Goal: Task Accomplishment & Management: Use online tool/utility

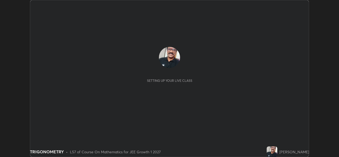
scroll to position [157, 339]
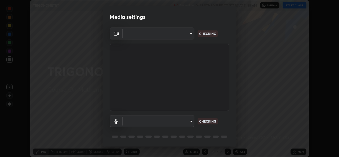
type input "b0fe0e571132a5ba3b7ce0e75fc51c952cbe1dcf619c2fcafd357f0e0a7f667b"
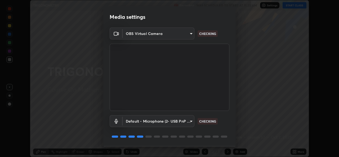
click at [190, 121] on body "Erase all TRIGONOMETRY Recording WAS SCHEDULED TO START AT 11:35 AM Settings ST…" at bounding box center [169, 78] width 339 height 157
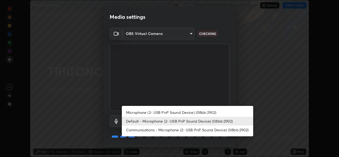
click at [182, 111] on li "Microphone (2- USB PnP Sound Device) (08bb:2902)" at bounding box center [187, 112] width 131 height 9
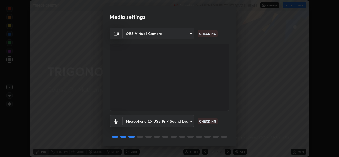
type input "66b93886713158ad0d8b0f4001542dc5affb59e40f4fc70a42181f64a844e0e0"
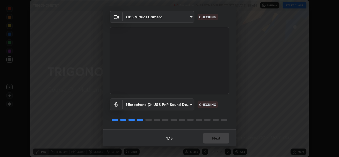
click at [214, 139] on div "1 / 5 Next" at bounding box center [169, 138] width 133 height 17
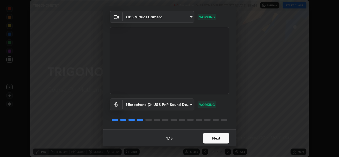
click at [213, 139] on button "Next" at bounding box center [216, 138] width 27 height 11
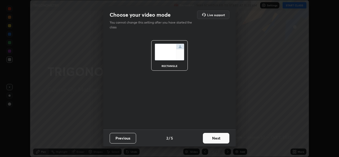
click at [215, 139] on button "Next" at bounding box center [216, 138] width 27 height 11
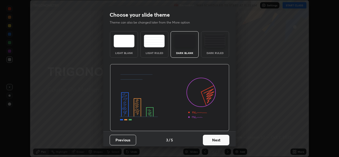
click at [216, 140] on button "Next" at bounding box center [216, 140] width 27 height 11
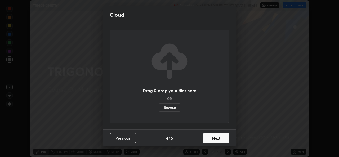
click at [215, 139] on button "Next" at bounding box center [216, 138] width 27 height 11
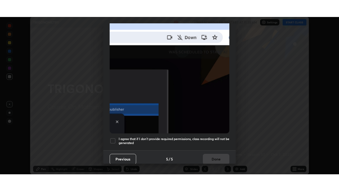
scroll to position [125, 0]
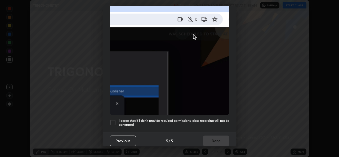
click at [113, 120] on div at bounding box center [113, 123] width 6 height 6
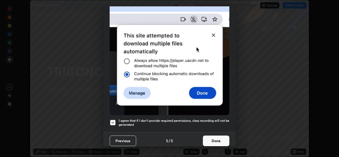
click at [212, 139] on button "Done" at bounding box center [216, 141] width 27 height 11
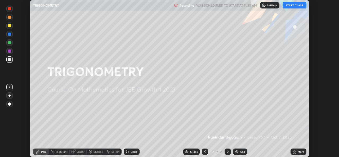
click at [290, 6] on button "START CLASS" at bounding box center [295, 5] width 24 height 6
click at [239, 153] on div "Add" at bounding box center [240, 152] width 14 height 6
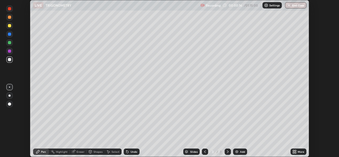
click at [298, 151] on div "More" at bounding box center [301, 152] width 7 height 3
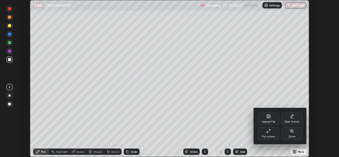
click at [271, 134] on div "Full screen" at bounding box center [268, 133] width 21 height 13
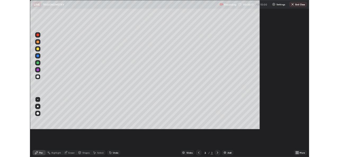
scroll to position [191, 339]
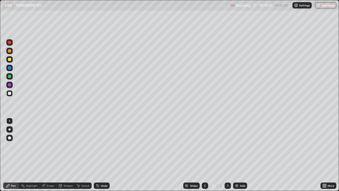
click at [236, 157] on img at bounding box center [237, 185] width 4 height 4
click at [205, 157] on icon at bounding box center [205, 185] width 4 height 4
click at [238, 157] on img at bounding box center [237, 185] width 4 height 4
click at [205, 157] on icon at bounding box center [205, 185] width 4 height 4
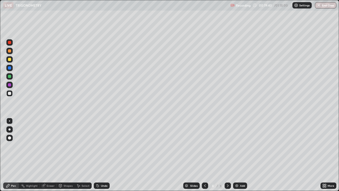
click at [102, 157] on div "Undo" at bounding box center [104, 185] width 7 height 3
click at [47, 157] on div "Eraser" at bounding box center [51, 185] width 8 height 3
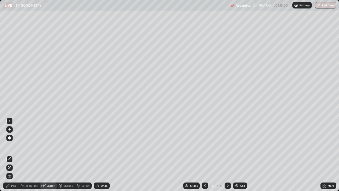
click at [14, 157] on div "Pen" at bounding box center [11, 185] width 16 height 6
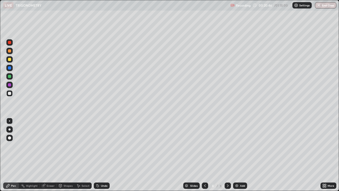
click at [102, 157] on div "Undo" at bounding box center [104, 185] width 7 height 3
click at [236, 157] on img at bounding box center [237, 185] width 4 height 4
click at [204, 157] on icon at bounding box center [205, 185] width 4 height 4
click at [227, 157] on icon at bounding box center [228, 185] width 4 height 4
click at [10, 85] on div at bounding box center [9, 84] width 3 height 3
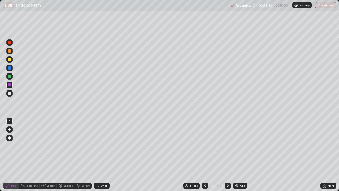
click at [11, 94] on div at bounding box center [9, 93] width 3 height 3
click at [50, 157] on div "Eraser" at bounding box center [51, 185] width 8 height 3
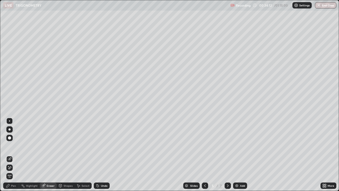
click at [16, 157] on div "Pen" at bounding box center [11, 185] width 16 height 6
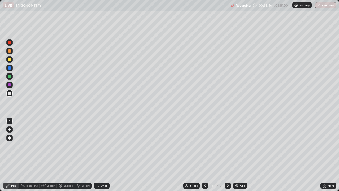
click at [238, 157] on img at bounding box center [237, 185] width 4 height 4
click at [204, 157] on icon at bounding box center [205, 185] width 4 height 4
click at [227, 157] on icon at bounding box center [228, 185] width 4 height 4
click at [49, 157] on div "Eraser" at bounding box center [51, 185] width 8 height 3
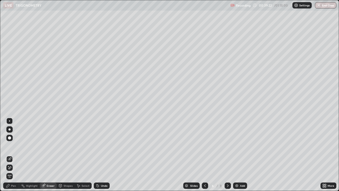
click at [14, 157] on div "Pen" at bounding box center [13, 185] width 5 height 3
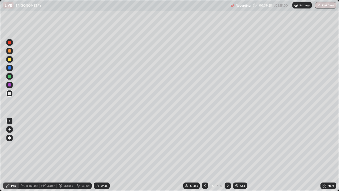
click at [49, 157] on div "Eraser" at bounding box center [51, 185] width 8 height 3
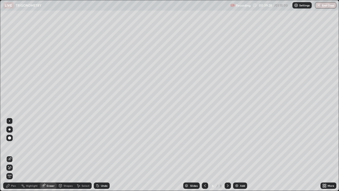
click at [14, 157] on div "Pen" at bounding box center [13, 185] width 5 height 3
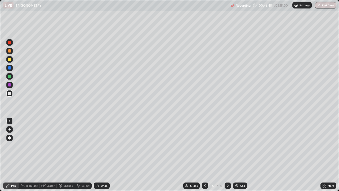
click at [11, 83] on div at bounding box center [9, 84] width 3 height 3
click at [11, 95] on div at bounding box center [9, 93] width 3 height 3
click at [237, 157] on img at bounding box center [237, 185] width 4 height 4
click at [205, 157] on icon at bounding box center [205, 185] width 4 height 4
click at [9, 86] on div at bounding box center [9, 84] width 3 height 3
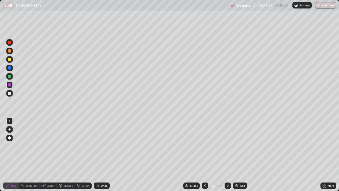
click at [227, 157] on icon at bounding box center [228, 185] width 4 height 4
click at [9, 95] on div at bounding box center [9, 93] width 6 height 6
click at [104, 157] on div "Undo" at bounding box center [104, 185] width 7 height 3
click at [105, 157] on div "Undo" at bounding box center [104, 185] width 7 height 3
click at [241, 157] on div "Add" at bounding box center [242, 185] width 5 height 3
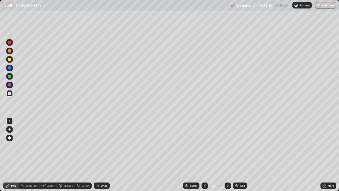
click at [202, 157] on div at bounding box center [205, 185] width 6 height 6
click at [227, 157] on icon at bounding box center [228, 185] width 4 height 4
click at [204, 157] on icon at bounding box center [205, 185] width 4 height 4
click at [227, 157] on icon at bounding box center [228, 185] width 4 height 4
click at [50, 157] on div "Eraser" at bounding box center [51, 185] width 8 height 3
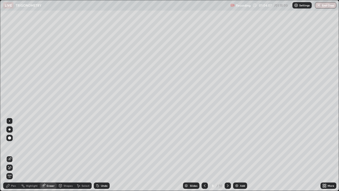
click at [51, 157] on div "Eraser" at bounding box center [51, 185] width 8 height 3
click at [14, 157] on div "Pen" at bounding box center [13, 185] width 5 height 3
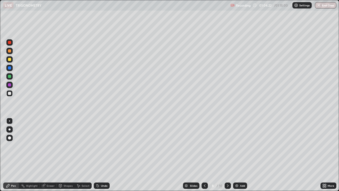
click at [52, 157] on div "Eraser" at bounding box center [51, 185] width 8 height 3
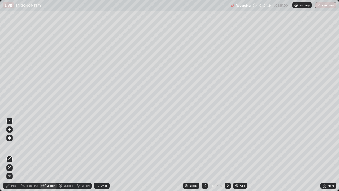
click at [16, 157] on div "Pen" at bounding box center [13, 185] width 5 height 3
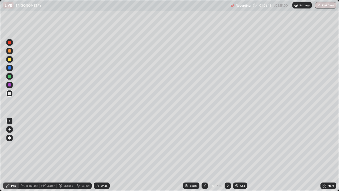
click at [9, 86] on div at bounding box center [9, 84] width 3 height 3
click at [329, 6] on button "End Class" at bounding box center [326, 5] width 21 height 6
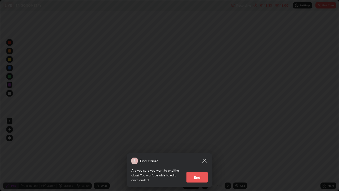
click at [200, 157] on button "End" at bounding box center [197, 177] width 21 height 11
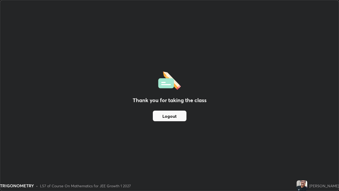
click at [173, 112] on button "Logout" at bounding box center [170, 116] width 34 height 11
click at [174, 115] on button "Logout" at bounding box center [170, 116] width 34 height 11
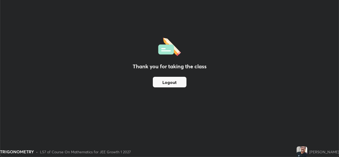
scroll to position [26344, 26162]
